Goal: Task Accomplishment & Management: Use online tool/utility

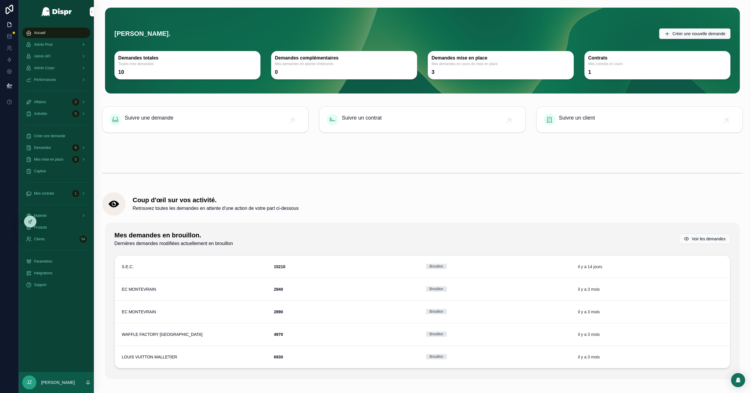
click at [52, 45] on span "Admin Prod" at bounding box center [43, 44] width 18 height 5
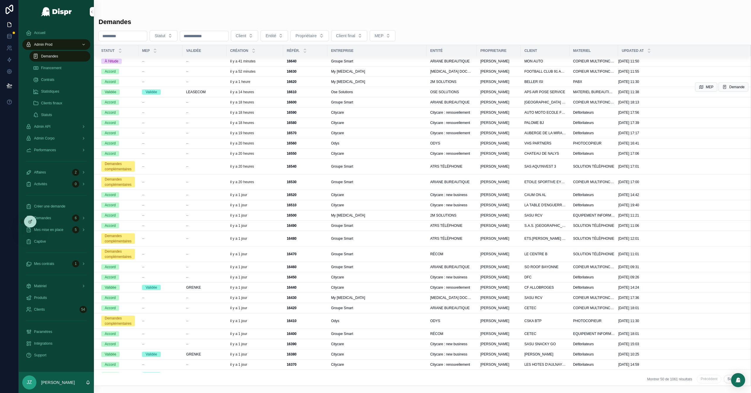
click at [218, 89] on td "LEASECOM" at bounding box center [204, 92] width 44 height 10
click at [218, 92] on div "LEASECOM" at bounding box center [204, 92] width 37 height 5
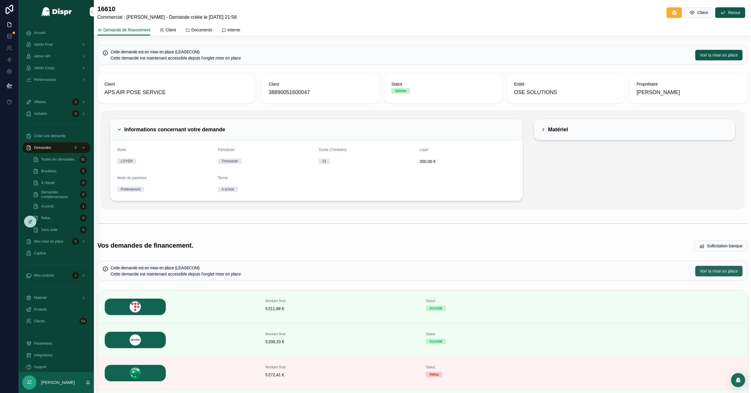
click at [701, 272] on span "Voir la mise en place" at bounding box center [719, 271] width 38 height 6
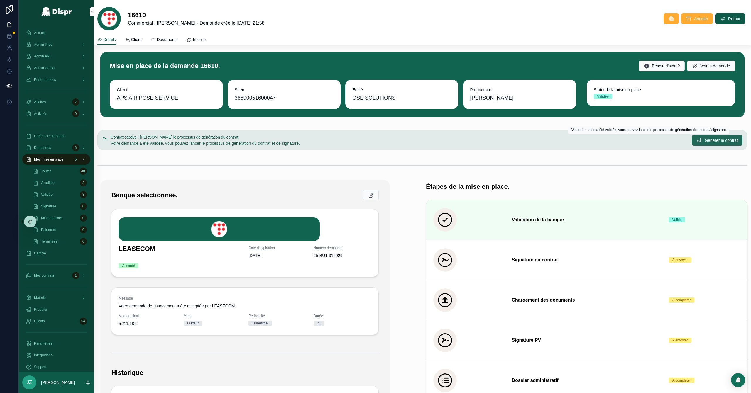
click at [704, 142] on span "Générer le contrat" at bounding box center [720, 140] width 33 height 6
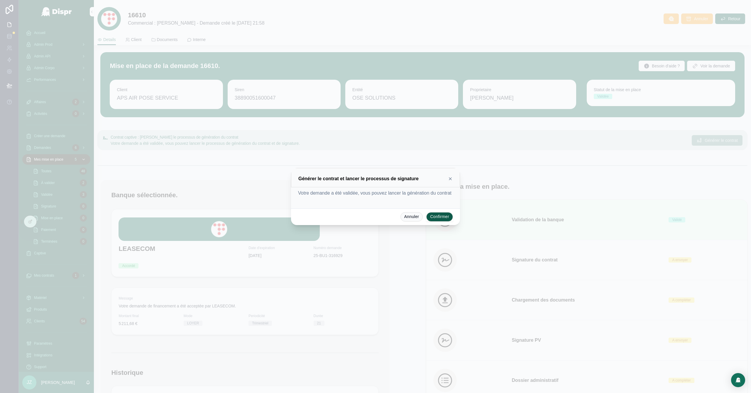
click at [434, 220] on button "Confirmer" at bounding box center [439, 216] width 27 height 9
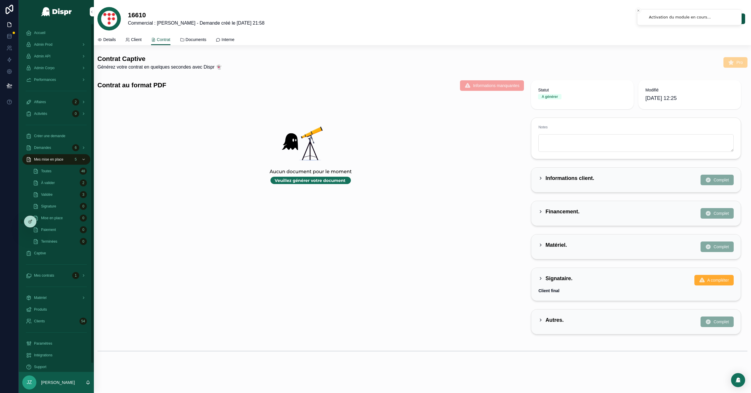
click at [42, 33] on span "Accueil" at bounding box center [39, 32] width 11 height 5
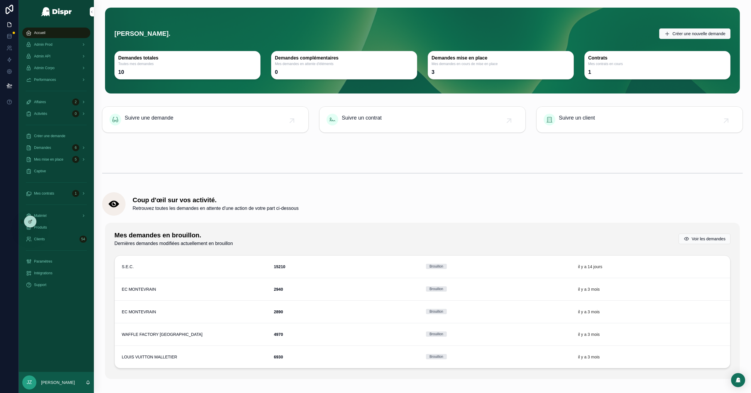
click at [32, 379] on span "JZ" at bounding box center [29, 382] width 5 height 7
click at [78, 288] on div "Support" at bounding box center [56, 284] width 61 height 9
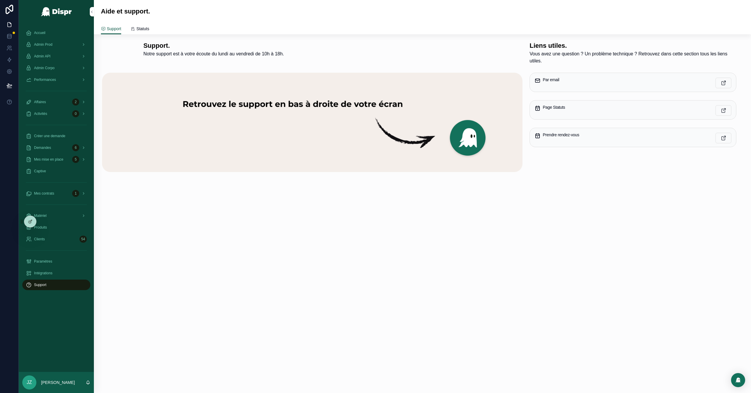
click at [62, 386] on div "JZ Jeremy Zouari" at bounding box center [56, 382] width 75 height 21
click at [42, 223] on icon at bounding box center [43, 221] width 5 height 5
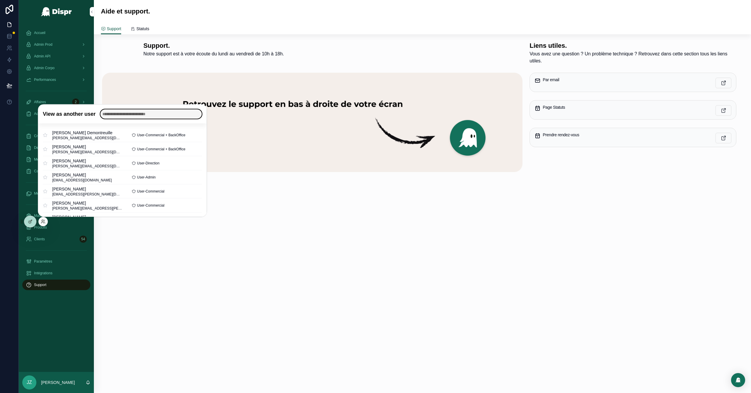
click at [128, 113] on input "text" at bounding box center [150, 113] width 101 height 9
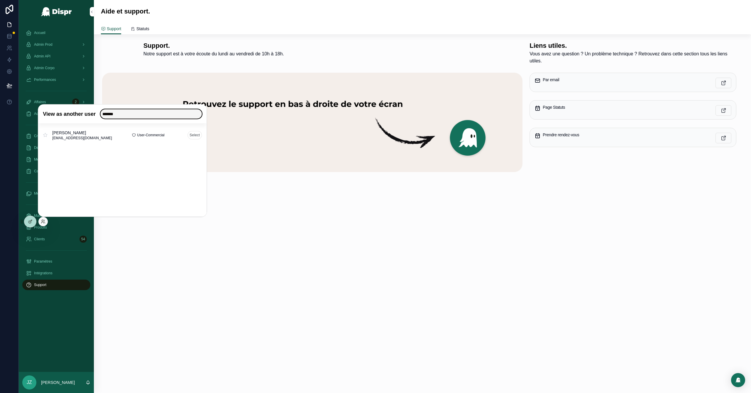
type input "******"
click at [194, 135] on button "Select" at bounding box center [194, 135] width 14 height 9
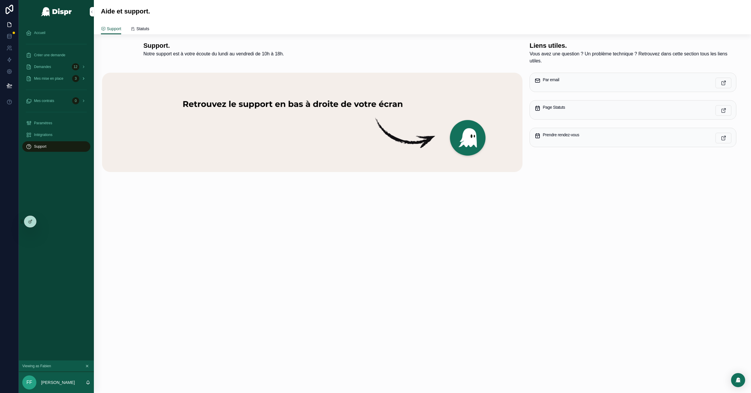
click at [58, 78] on span "Mes mise en place" at bounding box center [48, 78] width 29 height 5
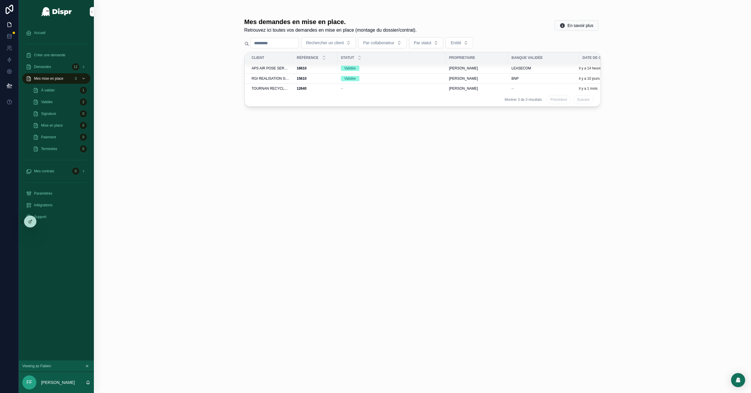
click at [65, 101] on div "Validée 2" at bounding box center [60, 101] width 54 height 9
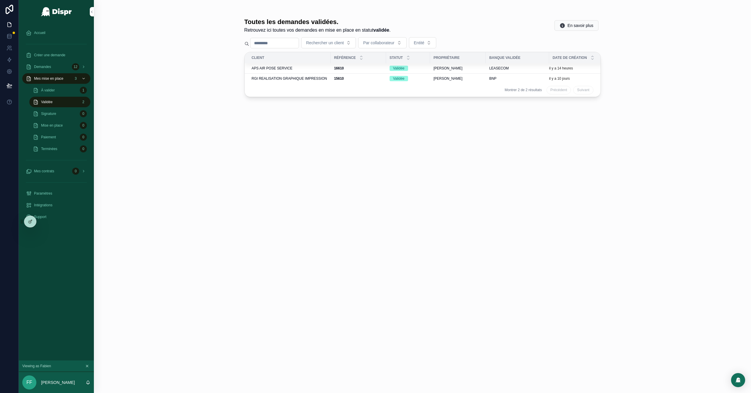
click at [303, 68] on div "APS AIR POSE SERVICE" at bounding box center [289, 68] width 75 height 5
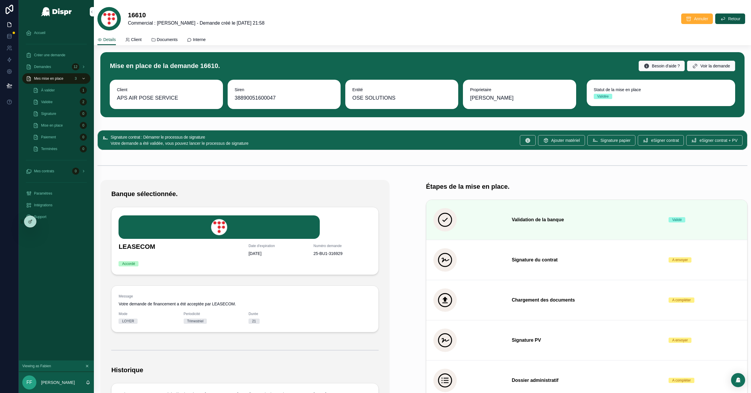
click at [47, 33] on div "Accueil" at bounding box center [56, 32] width 61 height 9
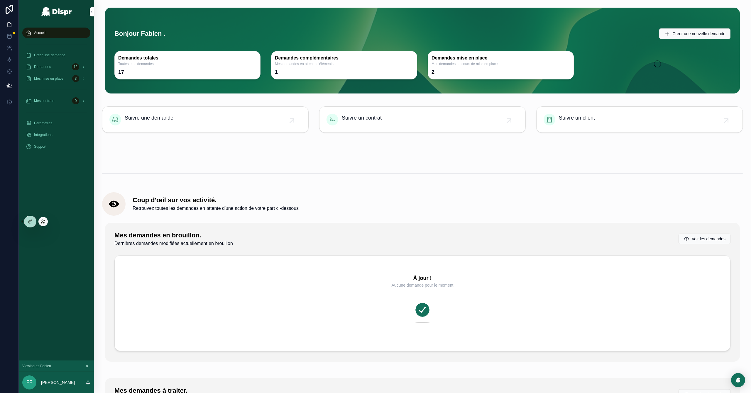
click at [43, 222] on icon at bounding box center [42, 222] width 2 height 1
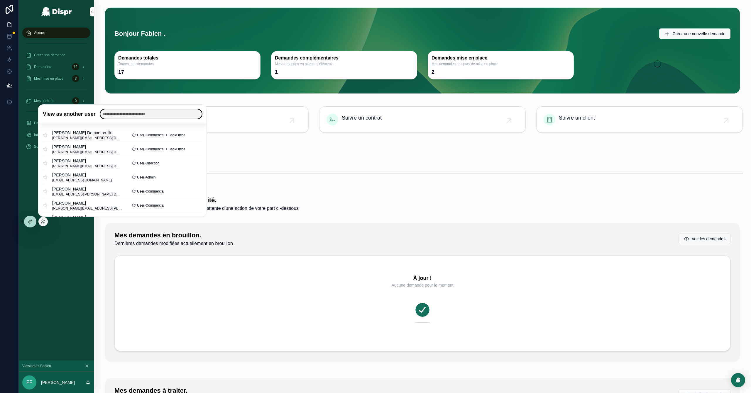
click at [125, 114] on input "text" at bounding box center [150, 113] width 101 height 9
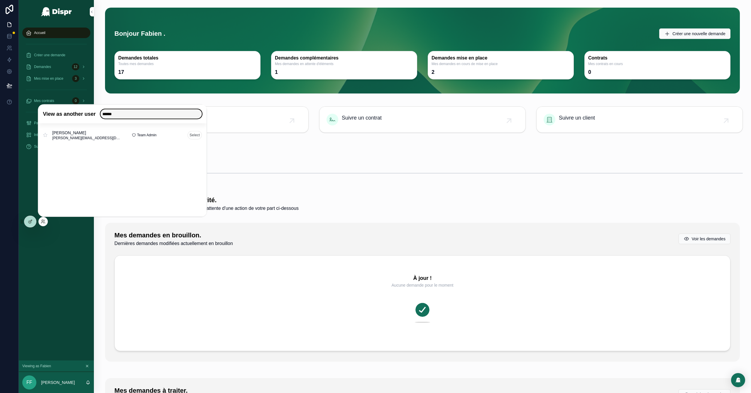
type input "******"
click at [196, 133] on button "Select" at bounding box center [194, 135] width 14 height 9
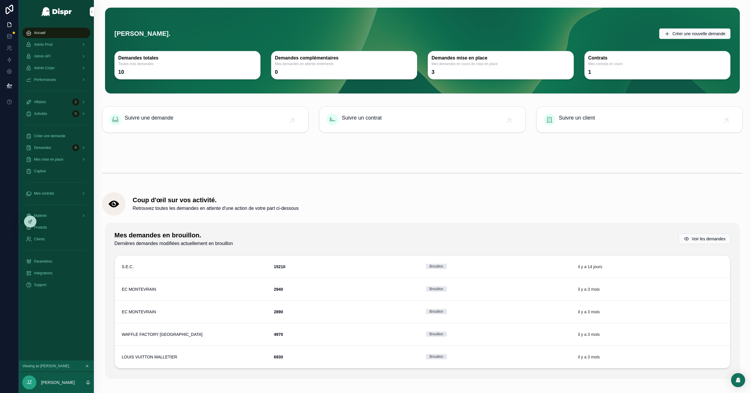
click at [52, 33] on div "Accueil" at bounding box center [56, 32] width 61 height 9
click at [52, 44] on span "Admin Prod" at bounding box center [43, 44] width 18 height 5
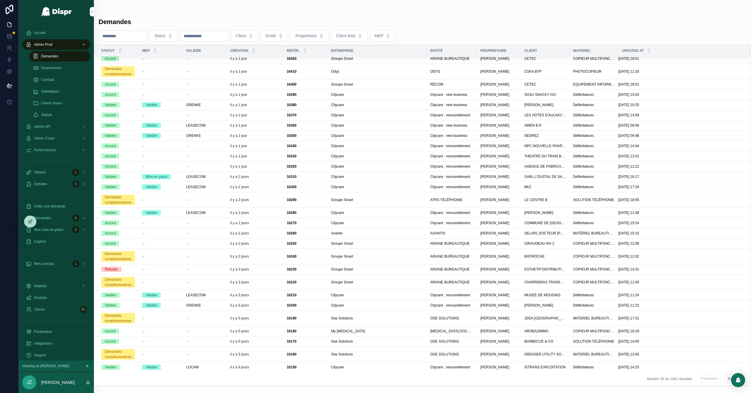
scroll to position [253, 0]
click at [727, 380] on button "Suivant" at bounding box center [733, 379] width 20 height 9
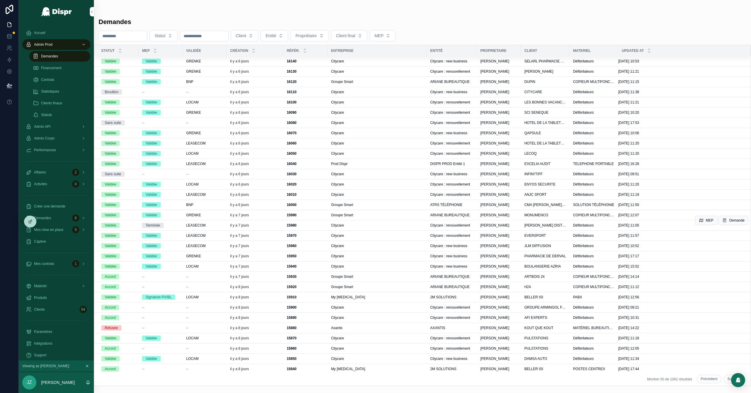
scroll to position [28, 0]
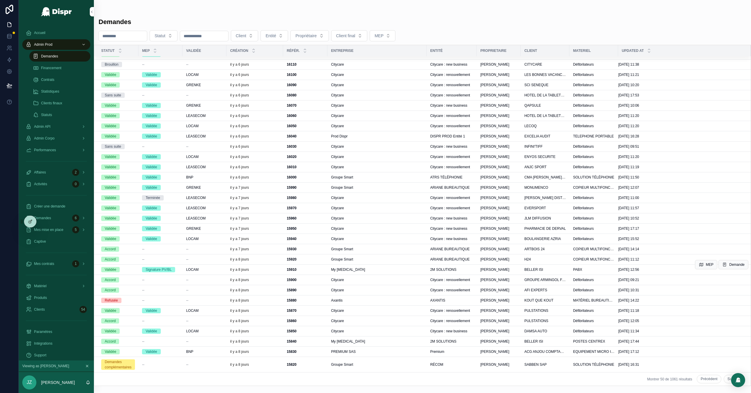
click at [217, 271] on div "LOCAM" at bounding box center [204, 269] width 37 height 5
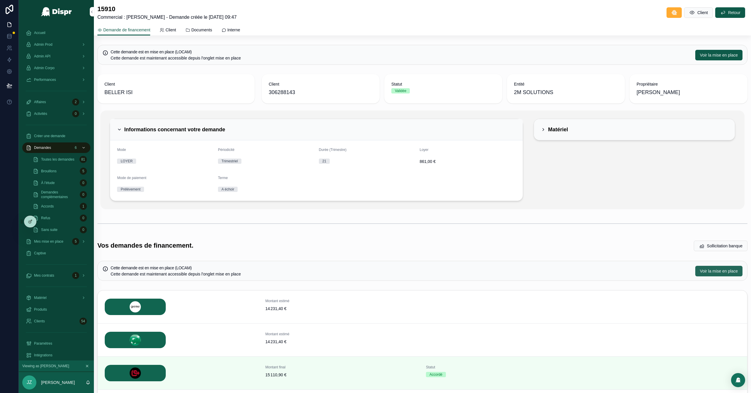
click at [702, 269] on span "Voir la mise en place" at bounding box center [719, 271] width 38 height 6
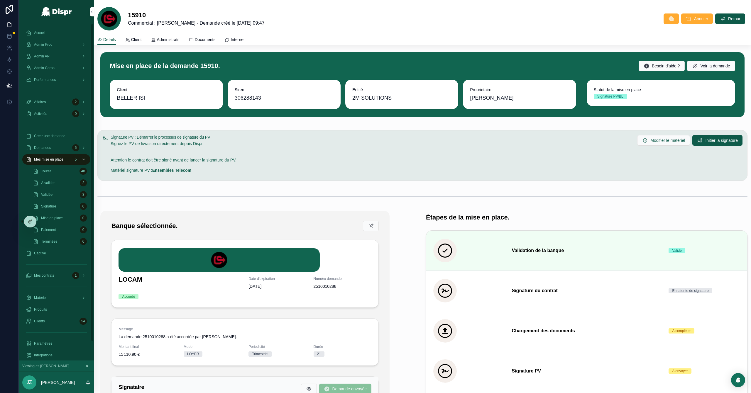
click at [45, 32] on span "Accueil" at bounding box center [39, 32] width 11 height 5
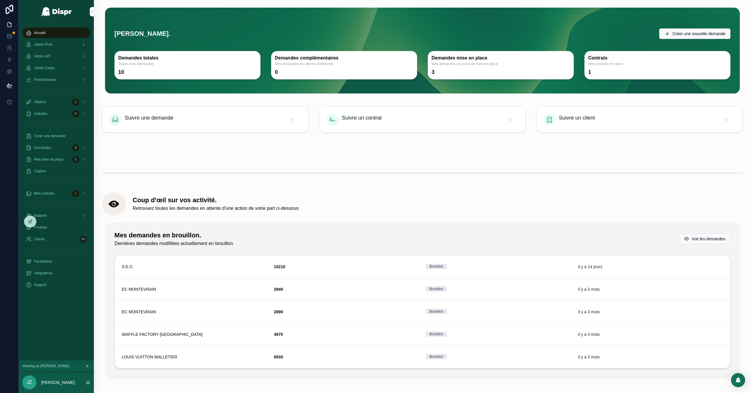
click at [58, 42] on div "Admin Prod" at bounding box center [56, 44] width 61 height 9
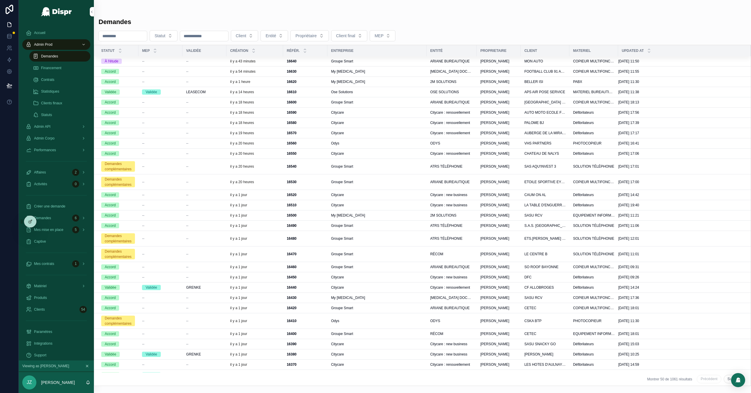
click at [402, 60] on div "Groupe Smart" at bounding box center [377, 61] width 92 height 5
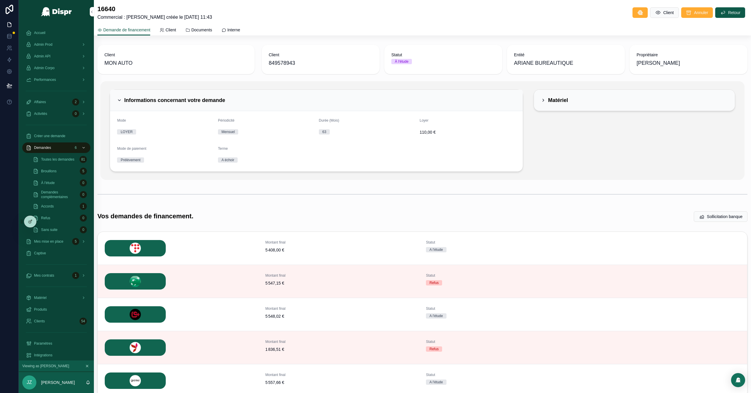
click at [43, 32] on span "Accueil" at bounding box center [39, 32] width 11 height 5
